Goal: Task Accomplishment & Management: Check status

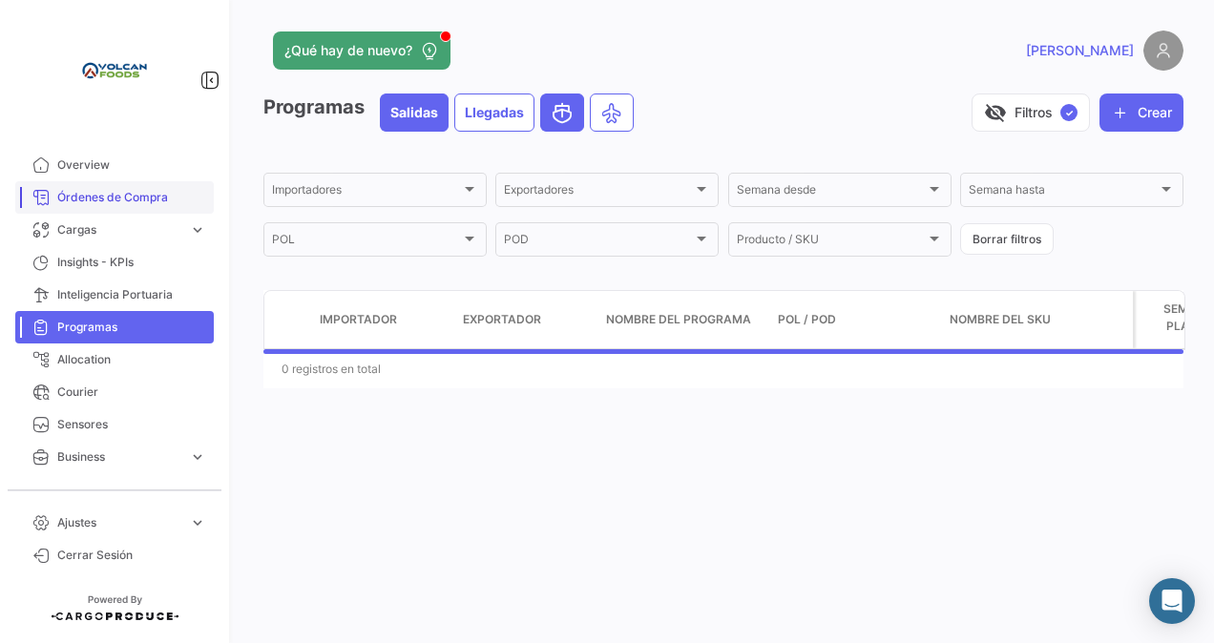
click at [101, 197] on span "Órdenes de Compra" at bounding box center [131, 197] width 149 height 17
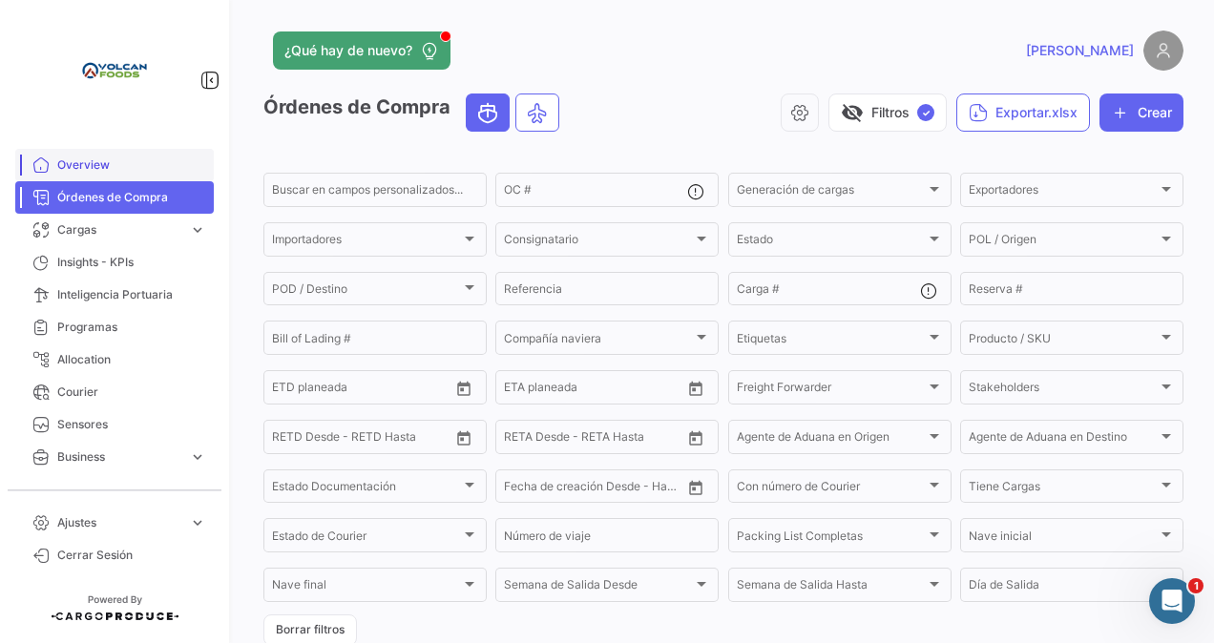
click at [90, 168] on span "Overview" at bounding box center [131, 164] width 149 height 17
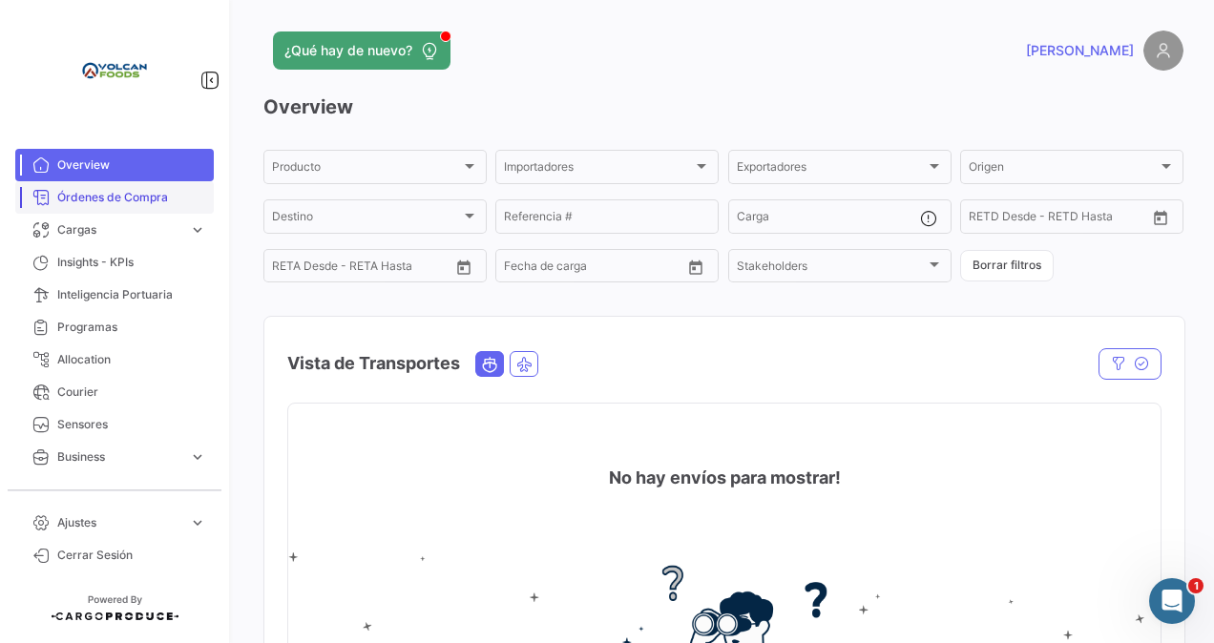
click at [88, 194] on span "Órdenes de Compra" at bounding box center [131, 197] width 149 height 17
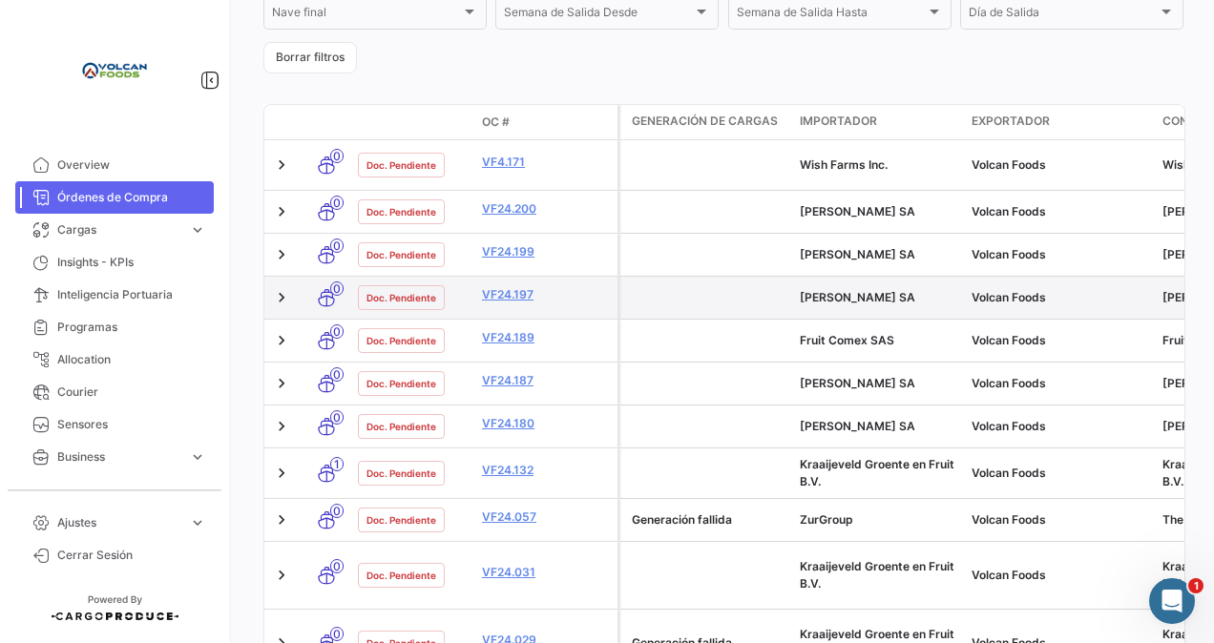
scroll to position [668, 0]
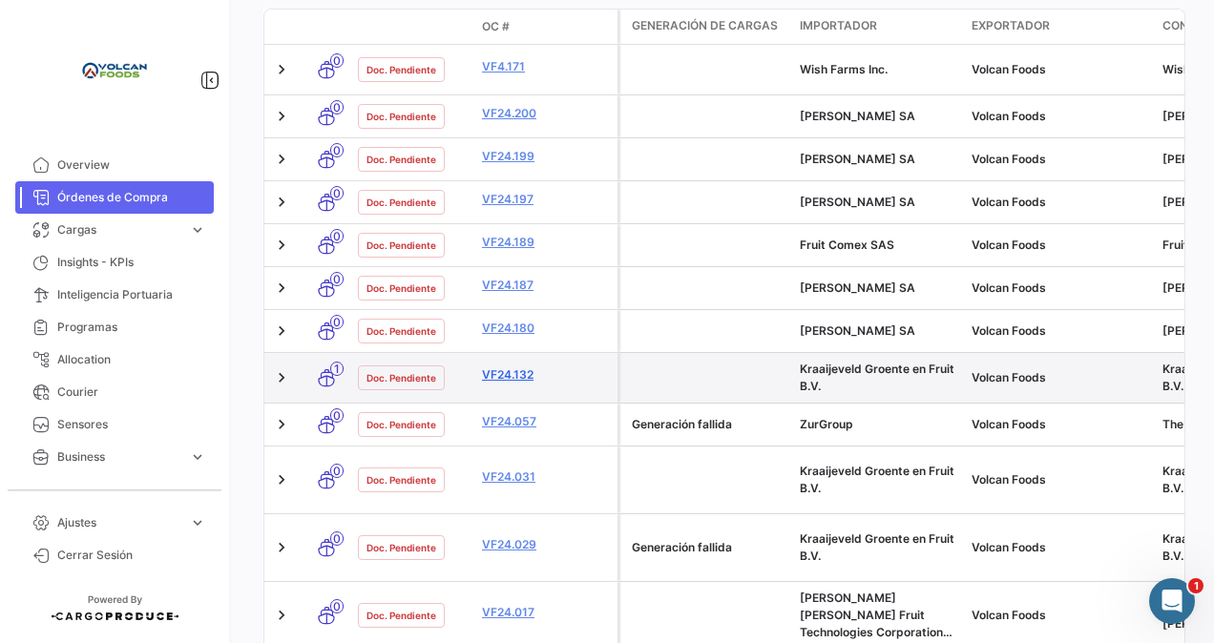
click at [520, 366] on link "VF24.132" at bounding box center [546, 374] width 128 height 17
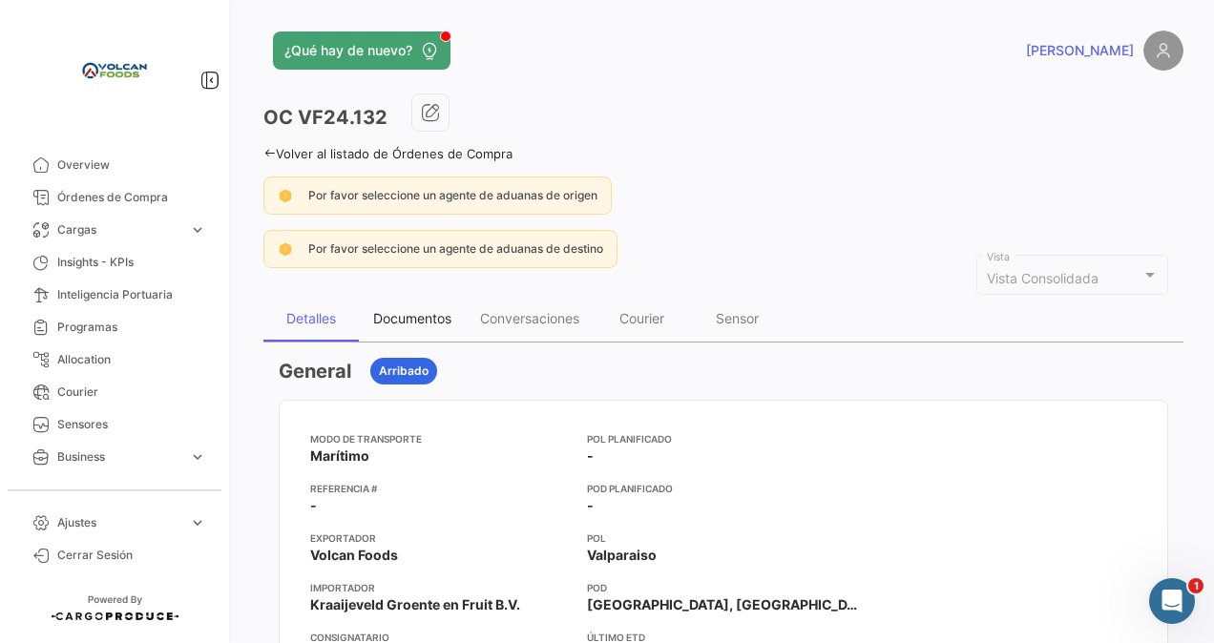
click at [403, 319] on div "Documentos" at bounding box center [412, 318] width 78 height 16
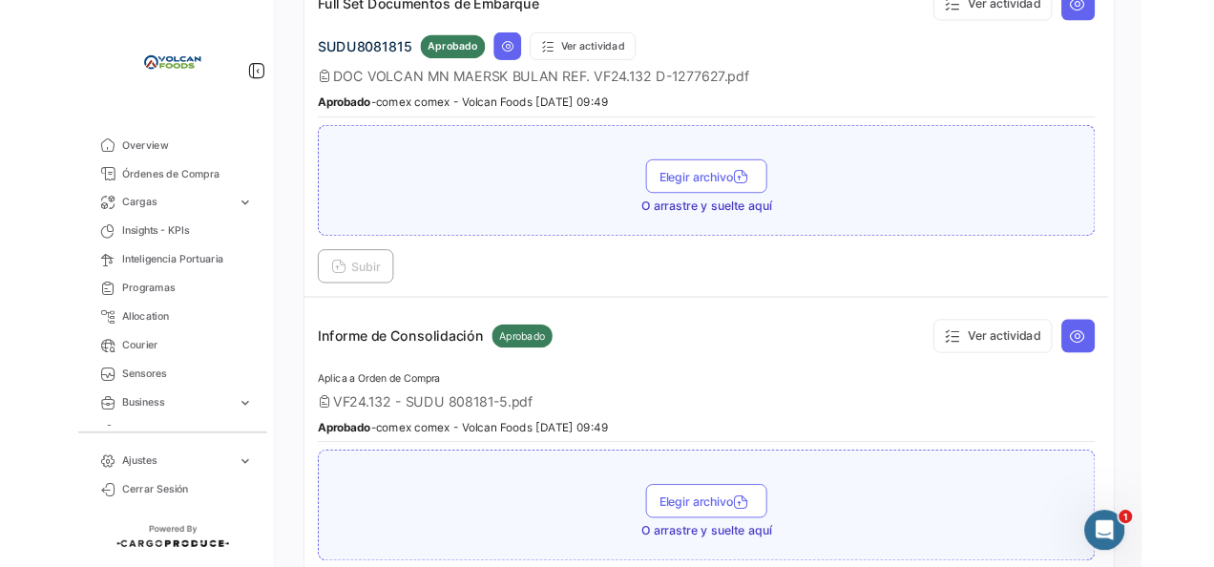
scroll to position [1622, 0]
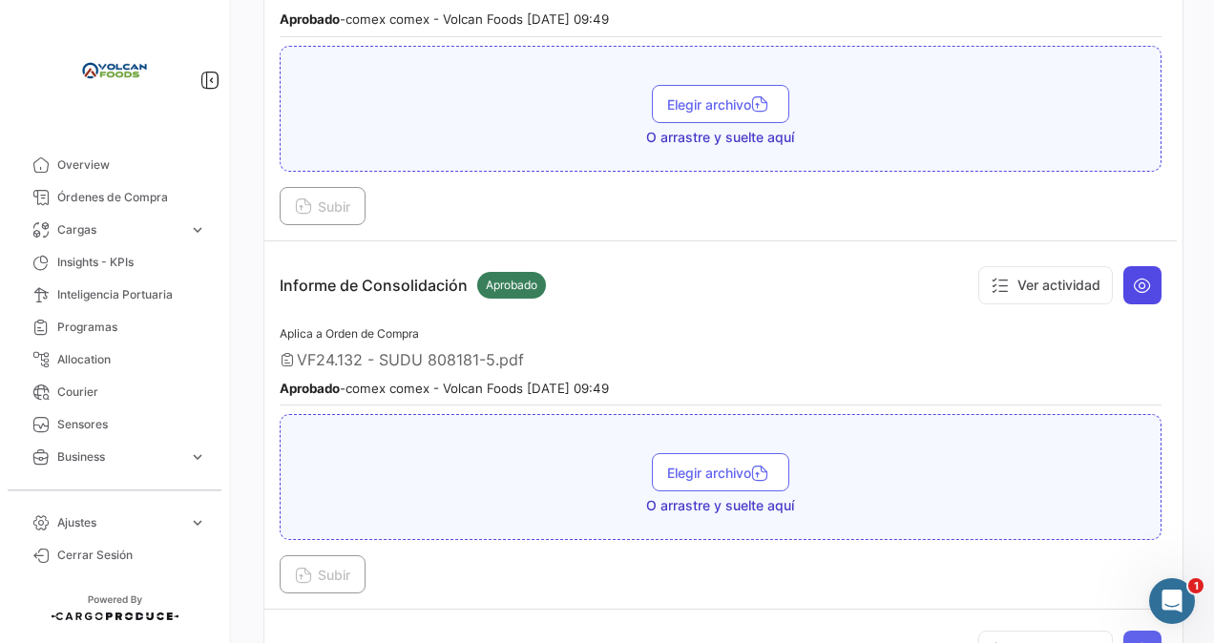
click at [1134, 276] on icon at bounding box center [1142, 285] width 19 height 19
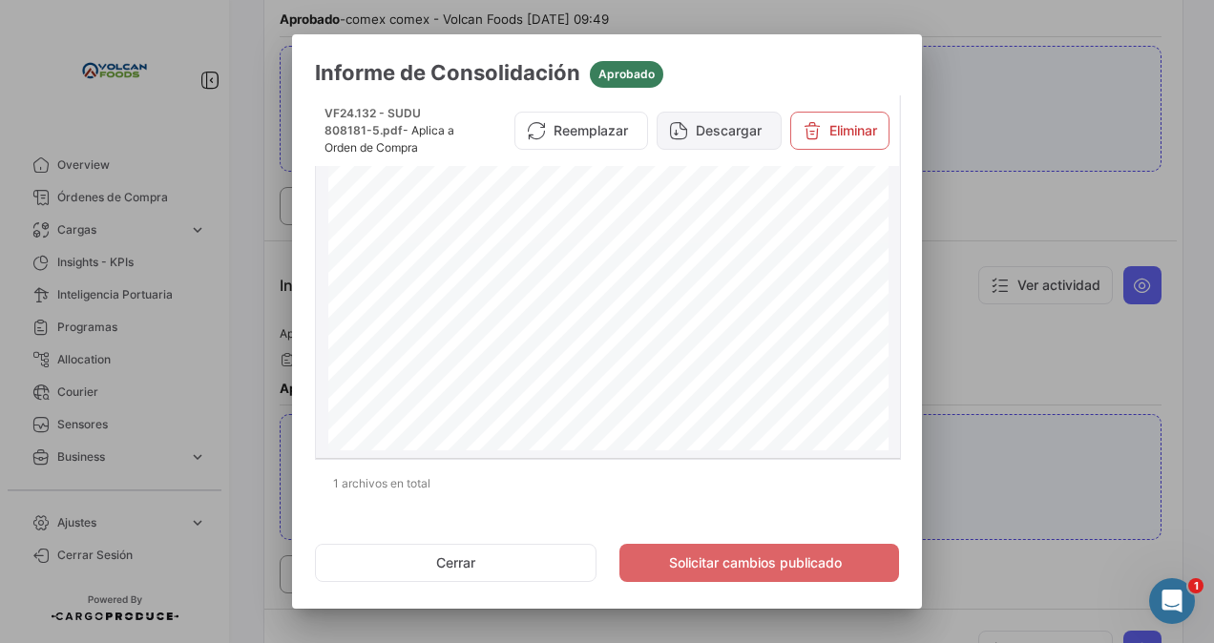
click at [708, 128] on button "Descargar" at bounding box center [718, 131] width 125 height 38
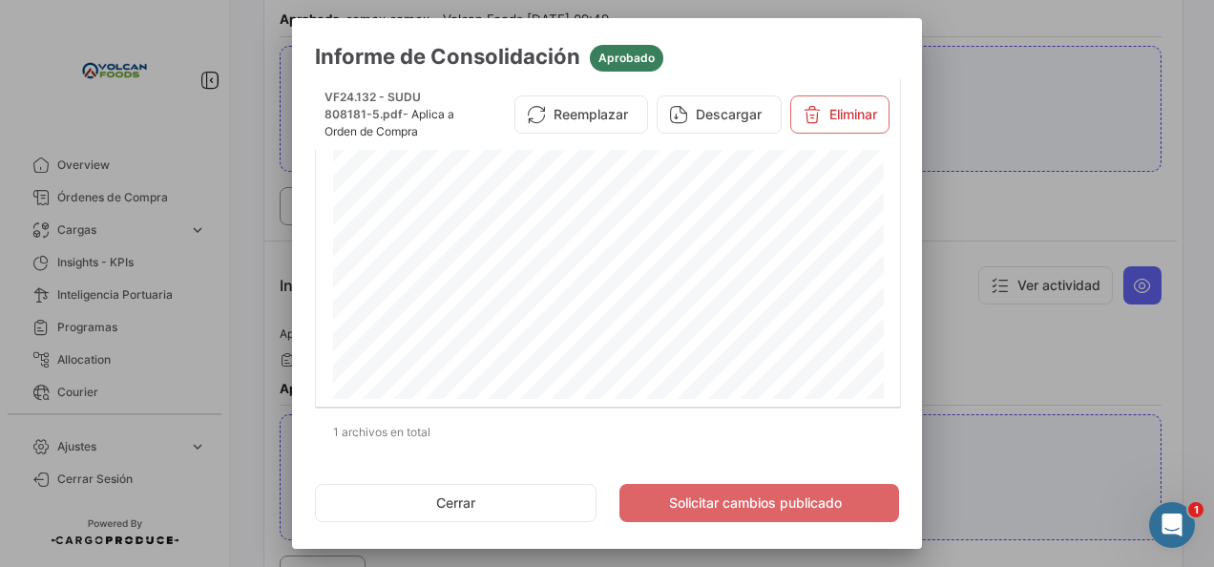
click at [977, 198] on div at bounding box center [607, 283] width 1214 height 567
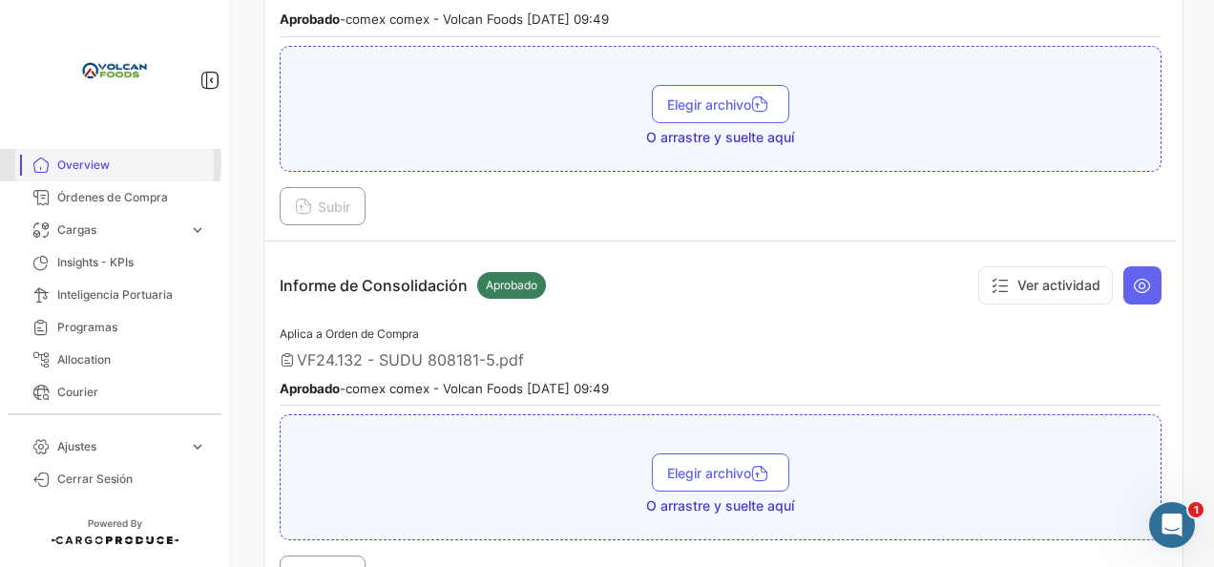
click at [94, 162] on span "Overview" at bounding box center [131, 164] width 149 height 17
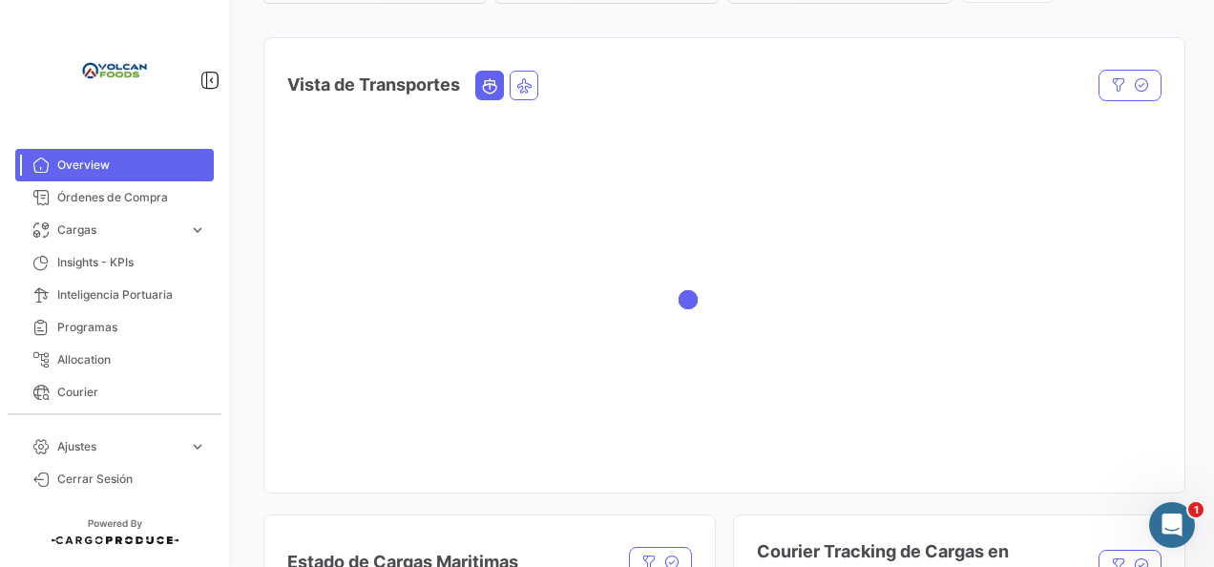
scroll to position [286, 0]
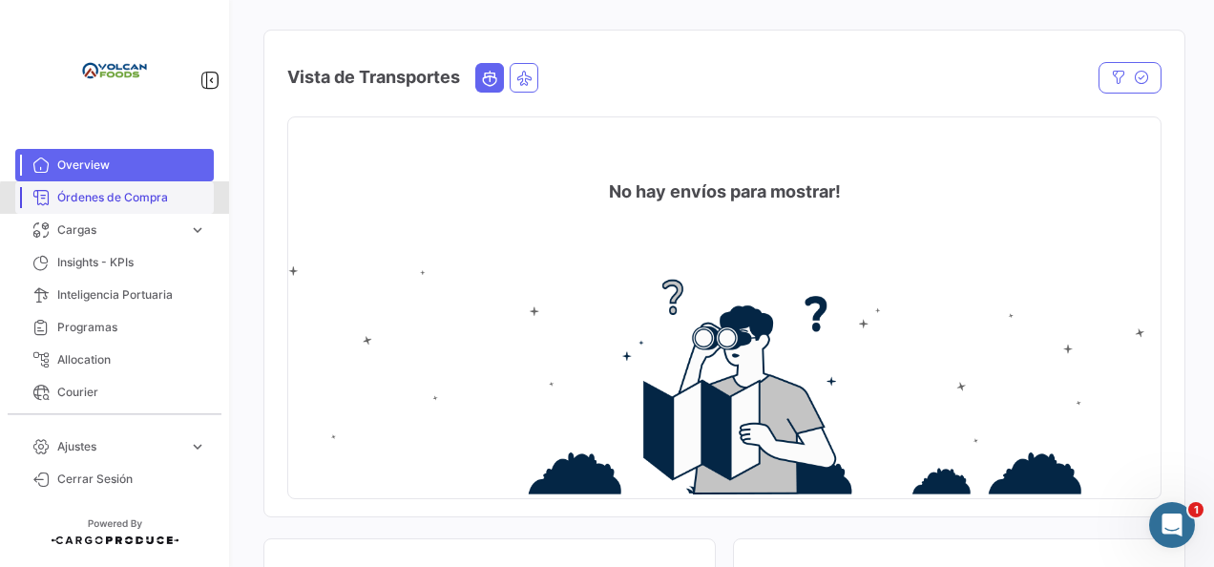
click at [154, 201] on span "Órdenes de Compra" at bounding box center [131, 197] width 149 height 17
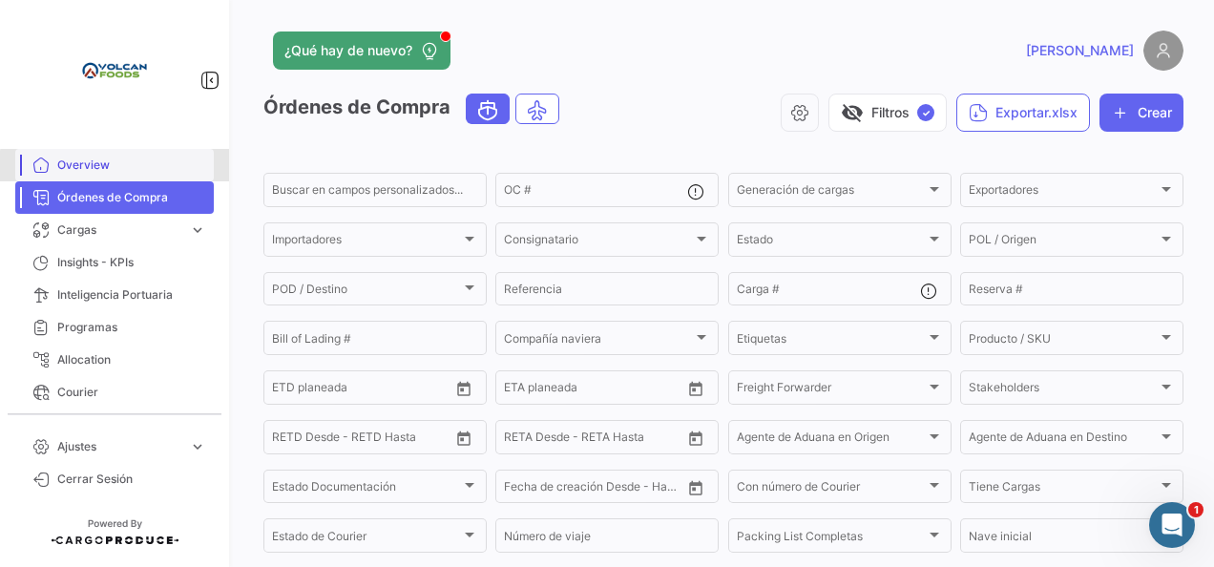
click at [118, 166] on span "Overview" at bounding box center [131, 164] width 149 height 17
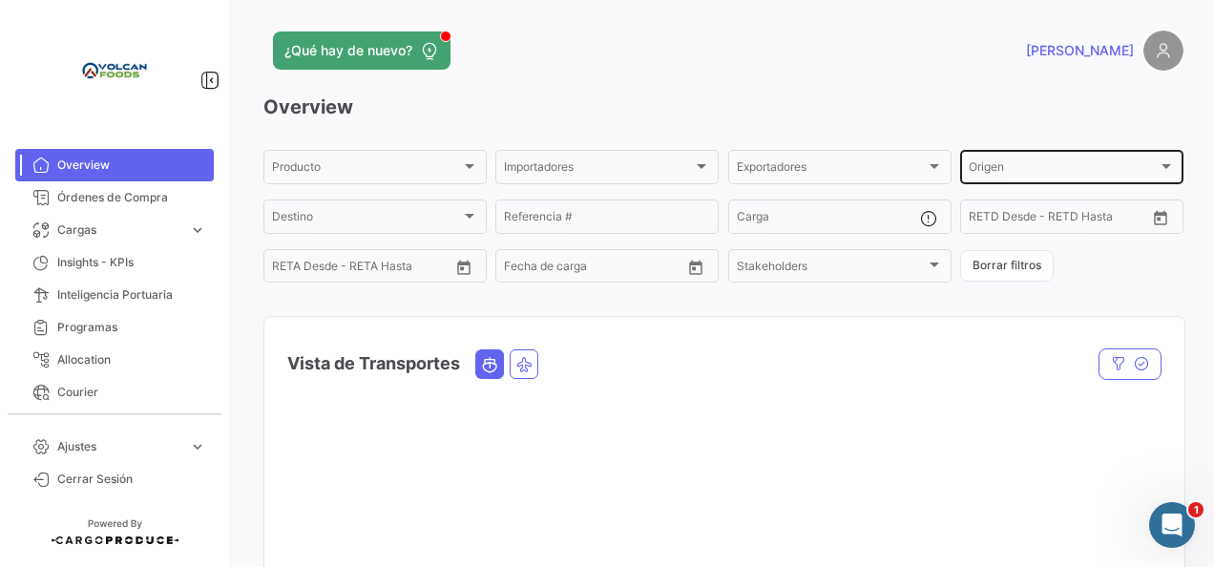
click at [999, 168] on div "Origen" at bounding box center [1062, 169] width 189 height 13
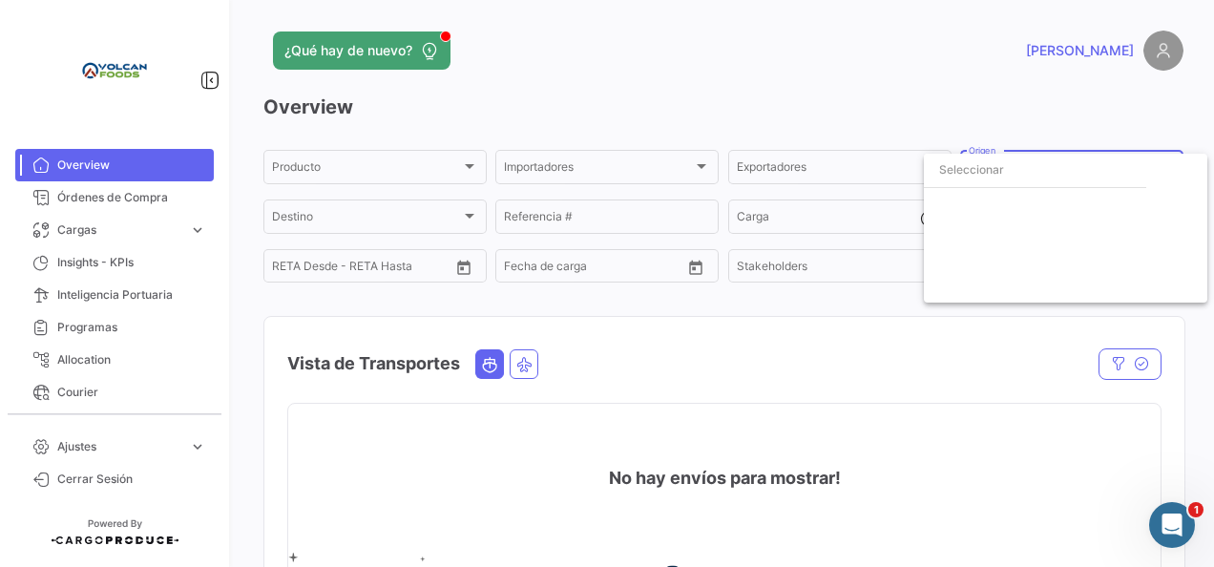
click at [704, 381] on div at bounding box center [607, 283] width 1214 height 567
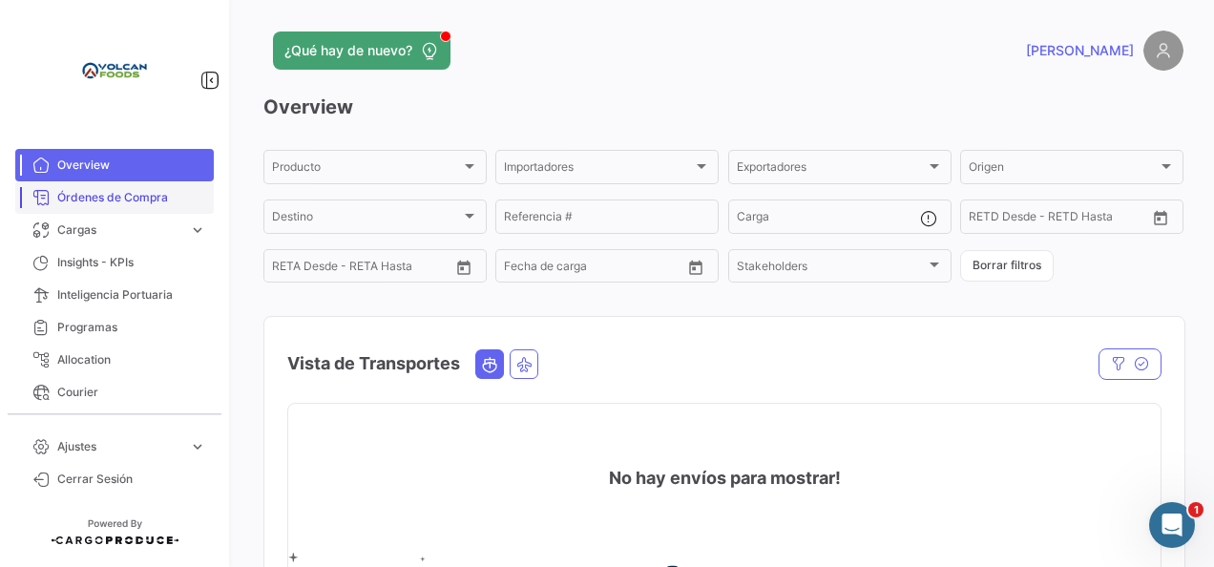
click at [101, 198] on span "Órdenes de Compra" at bounding box center [131, 197] width 149 height 17
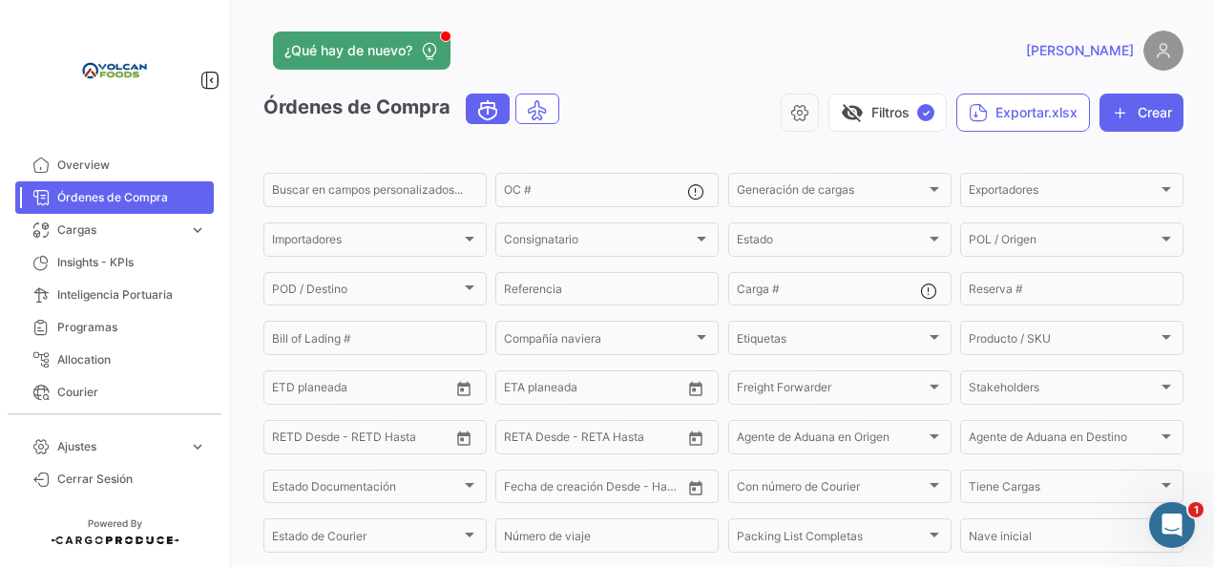
drag, startPoint x: 110, startPoint y: 203, endPoint x: 130, endPoint y: 198, distance: 20.6
click at [111, 203] on span "Órdenes de Compra" at bounding box center [131, 197] width 149 height 17
click at [624, 189] on input "OC #" at bounding box center [595, 192] width 183 height 13
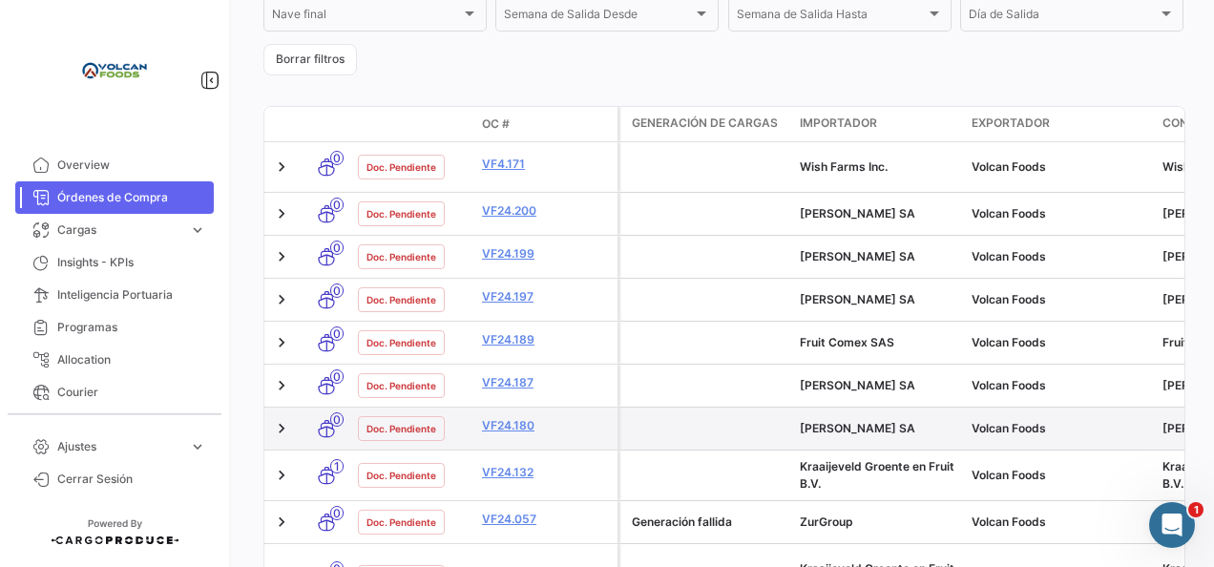
scroll to position [572, 0]
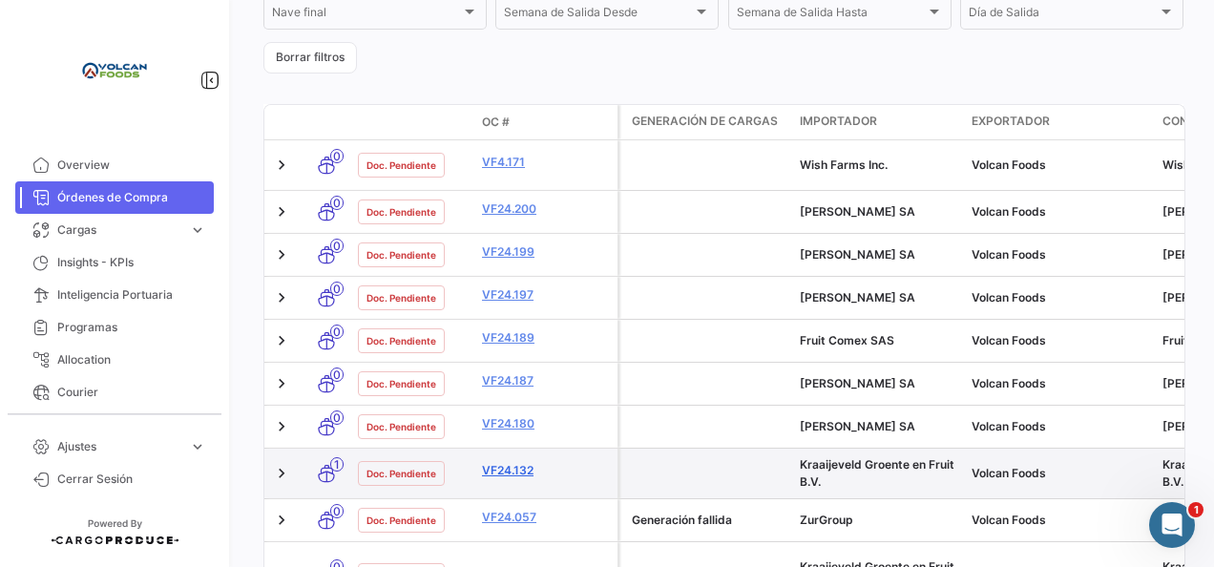
click at [525, 464] on link "VF24.132" at bounding box center [546, 470] width 128 height 17
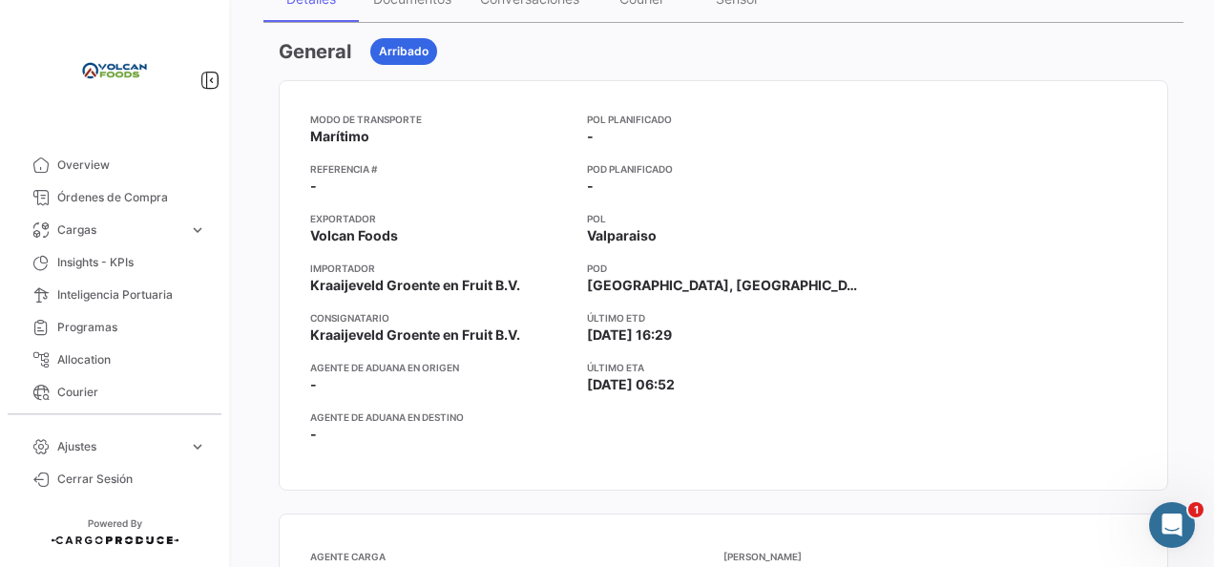
scroll to position [95, 0]
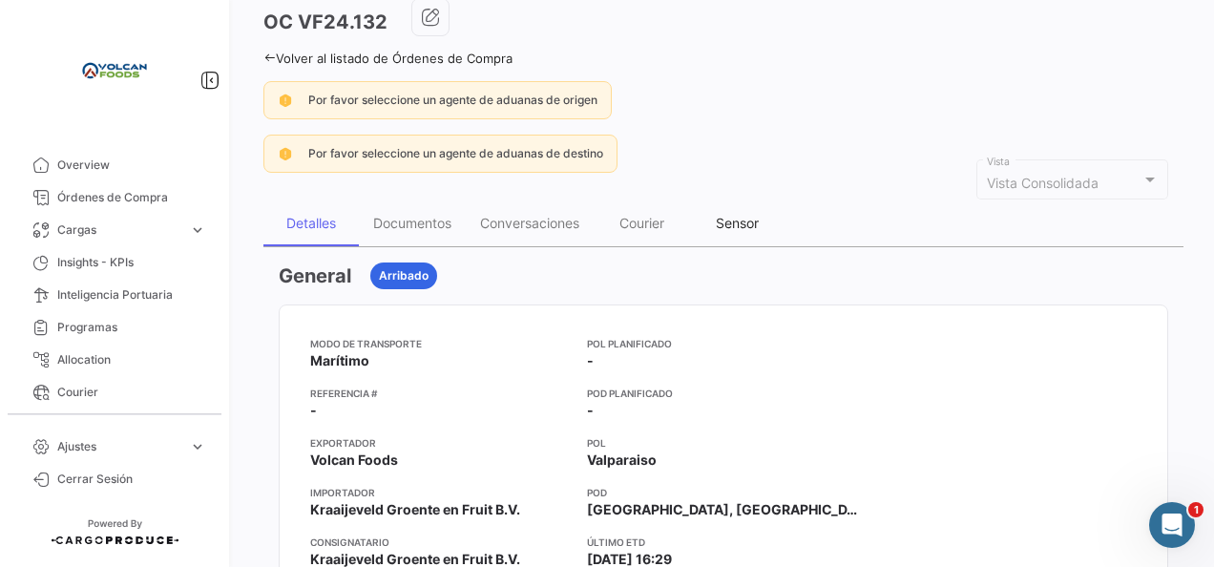
click at [738, 223] on div "Sensor" at bounding box center [737, 223] width 43 height 16
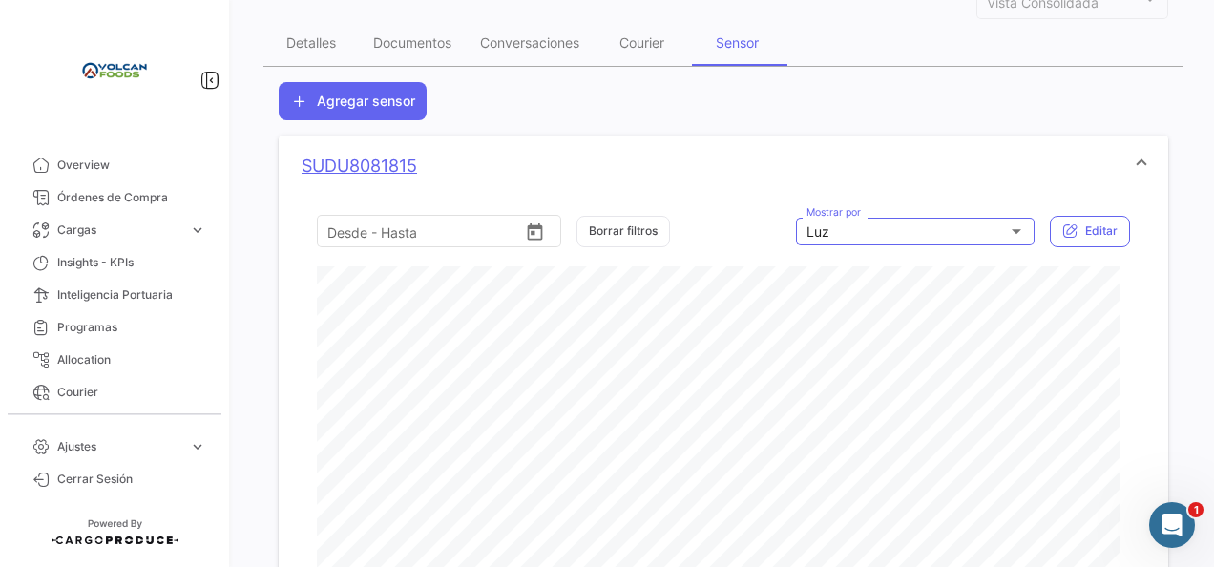
scroll to position [273, 0]
